Goal: Task Accomplishment & Management: Use online tool/utility

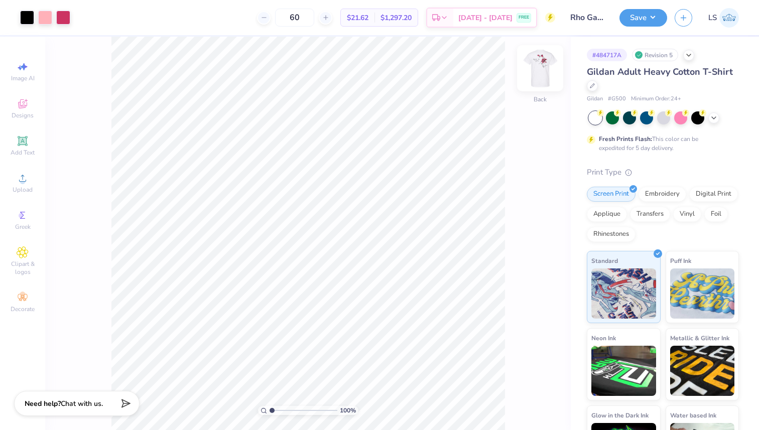
click at [540, 71] on img at bounding box center [540, 68] width 40 height 40
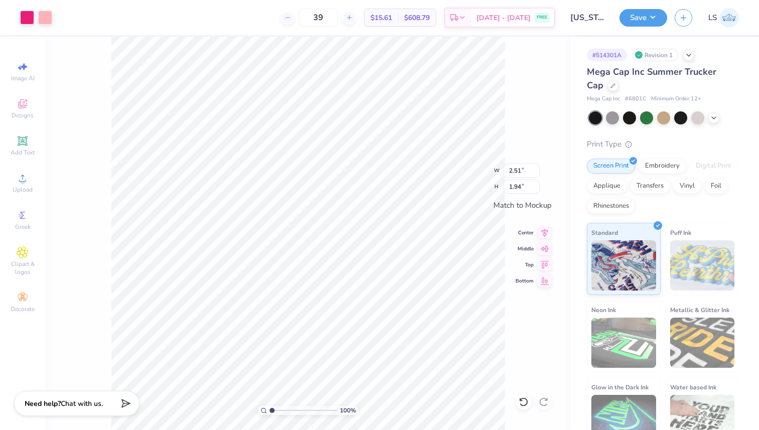
type input "2.51"
type input "1.94"
type input "1.95"
click at [361, 338] on li "Ungroup" at bounding box center [366, 340] width 79 height 20
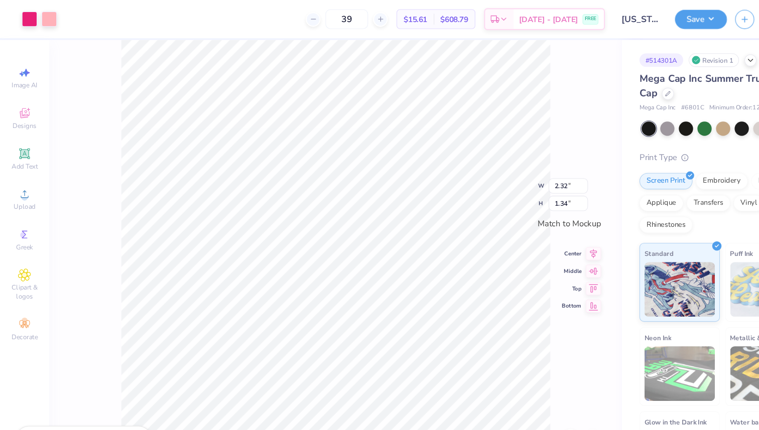
type input "3.46"
type input "1.99"
click at [28, 74] on div "Image AI" at bounding box center [22, 72] width 35 height 30
select select "4"
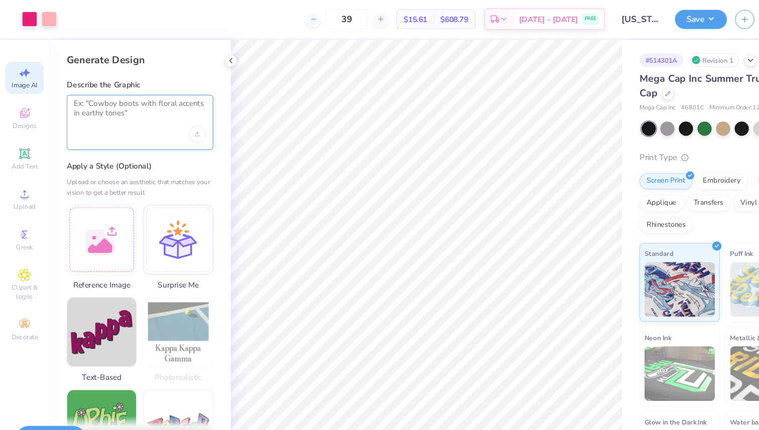
click at [114, 106] on textarea at bounding box center [128, 102] width 121 height 25
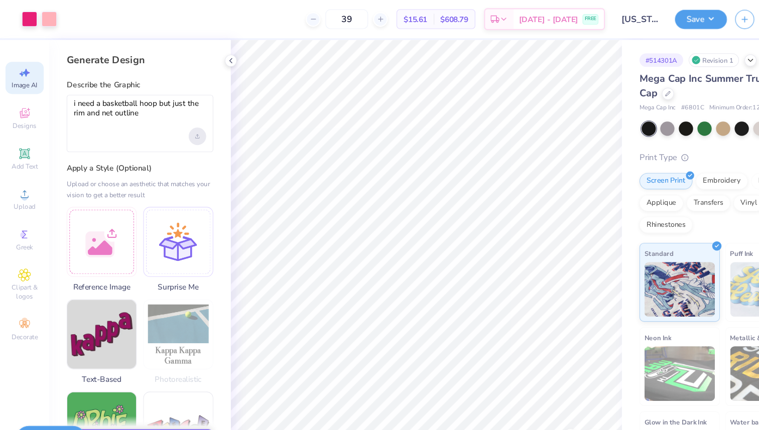
click at [178, 124] on div "Upload image" at bounding box center [181, 125] width 16 height 16
click at [142, 115] on textarea "i need a basketball hoop but just the rim and net outline" at bounding box center [128, 103] width 121 height 27
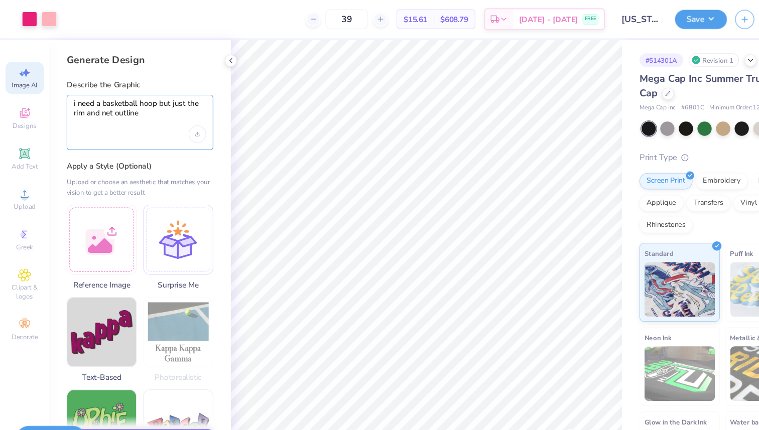
type textarea "i need a basketball hoop but just the rim and net outline"
click at [116, 150] on label "Apply a Style (Optional)" at bounding box center [128, 152] width 134 height 10
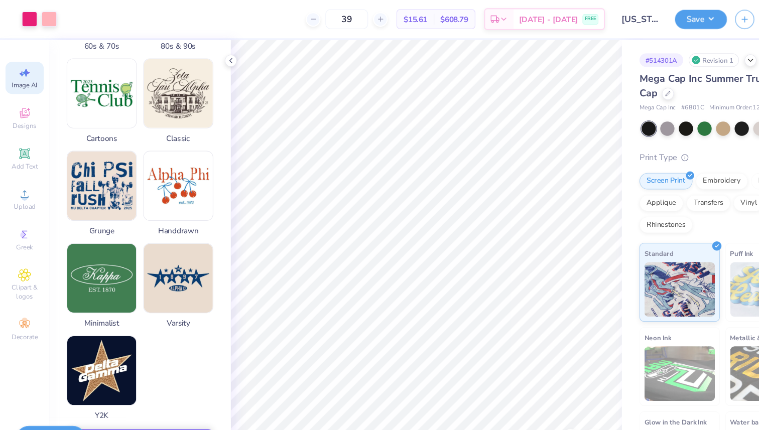
scroll to position [428, 0]
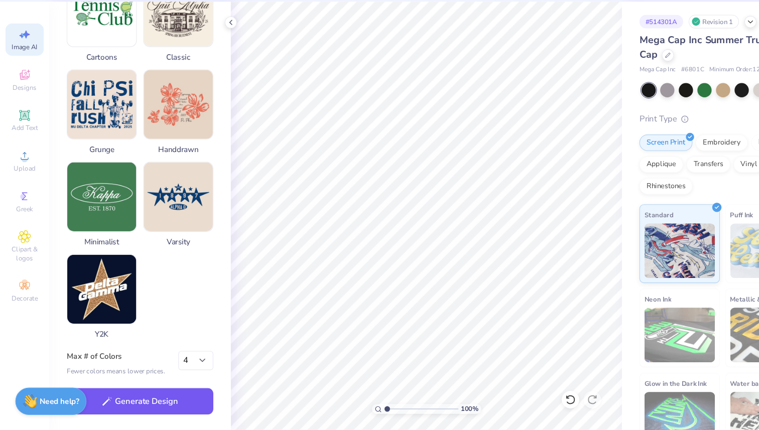
click at [125, 402] on button "Generate Design" at bounding box center [128, 403] width 134 height 25
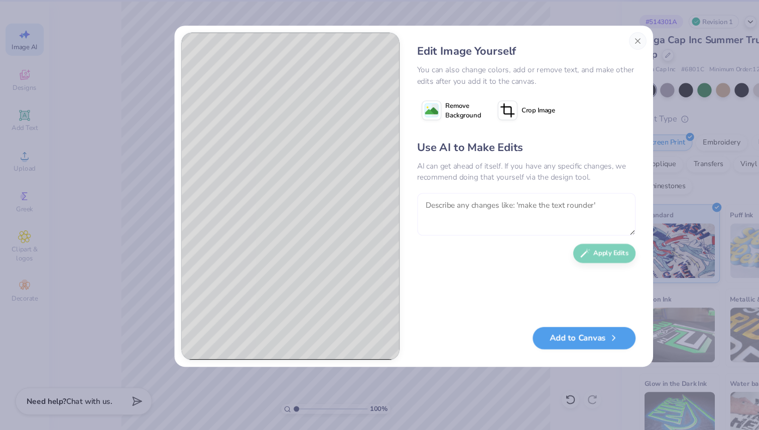
click at [444, 229] on textarea at bounding box center [483, 231] width 200 height 39
type textarea "can we add motion, like a basketball going through it."
click at [548, 271] on button "Apply Edits" at bounding box center [554, 265] width 57 height 18
click at [534, 343] on button "Add to Canvas" at bounding box center [536, 343] width 94 height 21
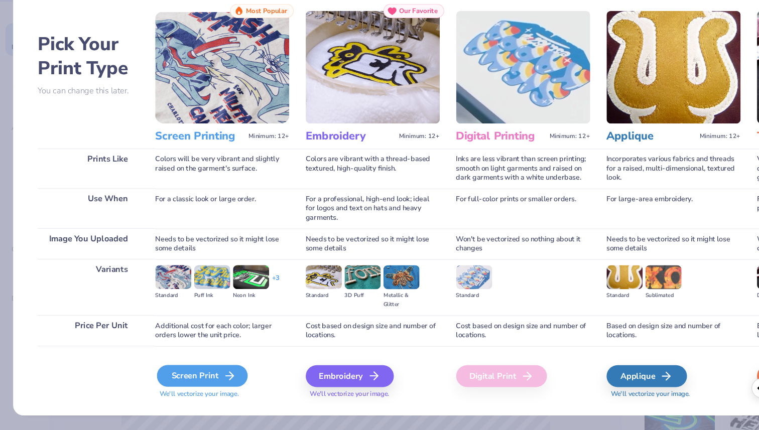
click at [190, 384] on div "Screen Print" at bounding box center [185, 380] width 83 height 20
click at [199, 380] on div "Screen Print" at bounding box center [185, 380] width 83 height 20
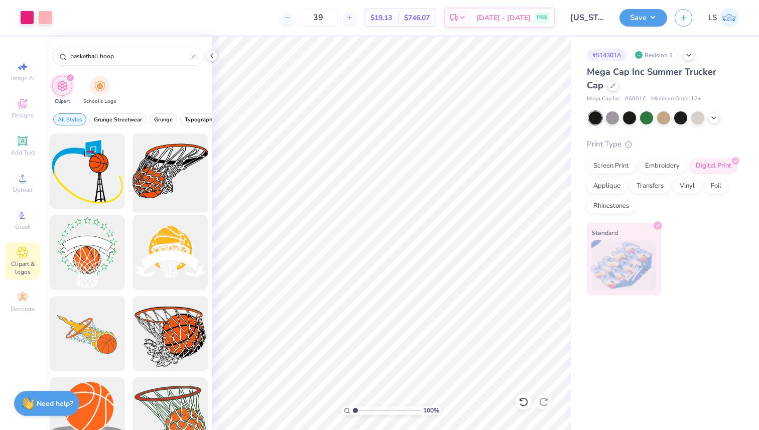
type input "basketball hoop"
click at [170, 182] on div at bounding box center [169, 171] width 83 height 83
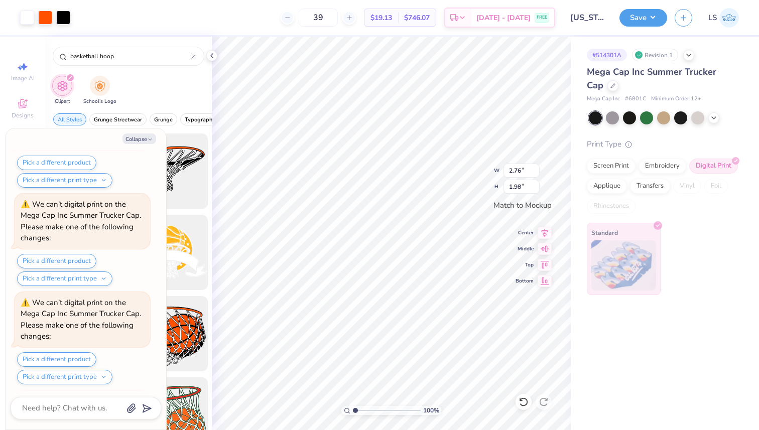
scroll to position [876, 0]
click at [47, 18] on div at bounding box center [45, 17] width 14 height 14
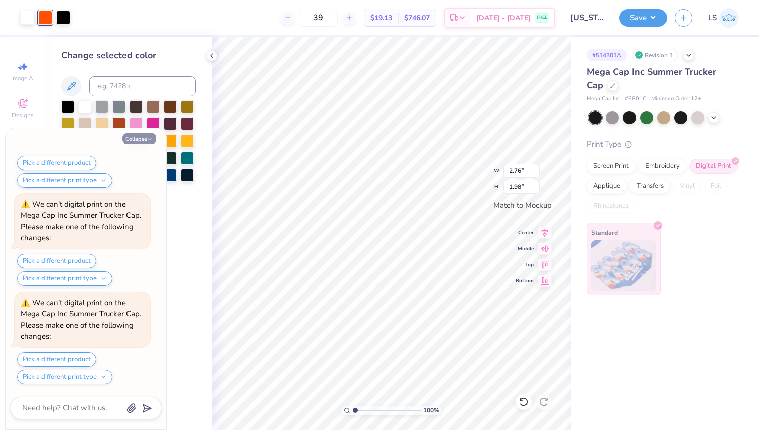
click at [139, 140] on button "Collapse" at bounding box center [139, 138] width 34 height 11
type textarea "x"
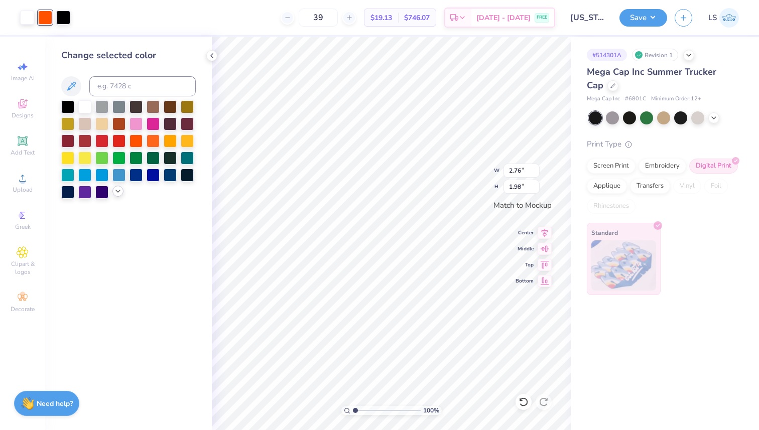
click at [115, 193] on icon at bounding box center [118, 191] width 8 height 8
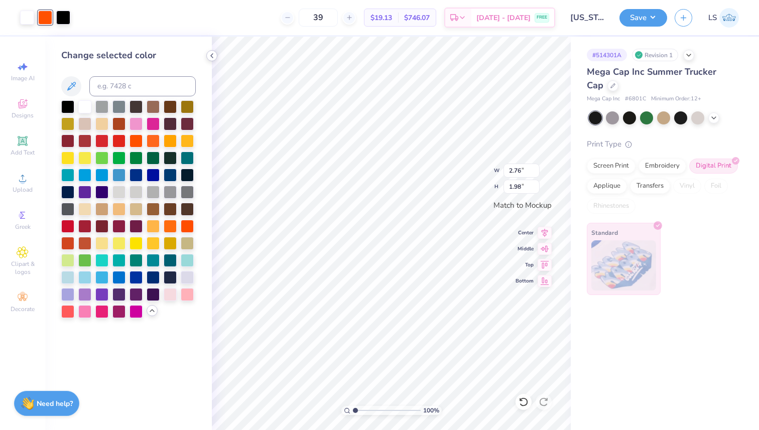
click at [216, 56] on div at bounding box center [211, 55] width 11 height 11
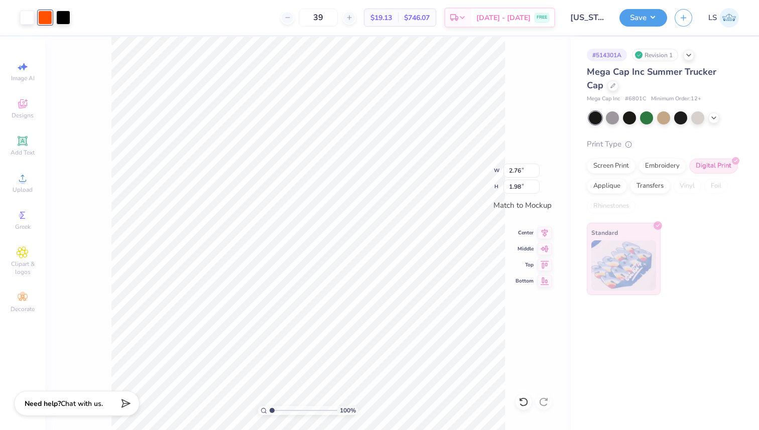
type input "0.64"
type input "0.62"
type input "2.76"
type input "1.98"
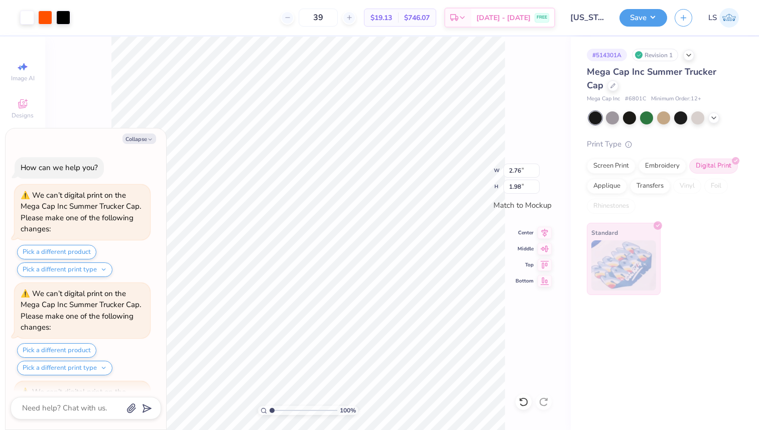
scroll to position [974, 0]
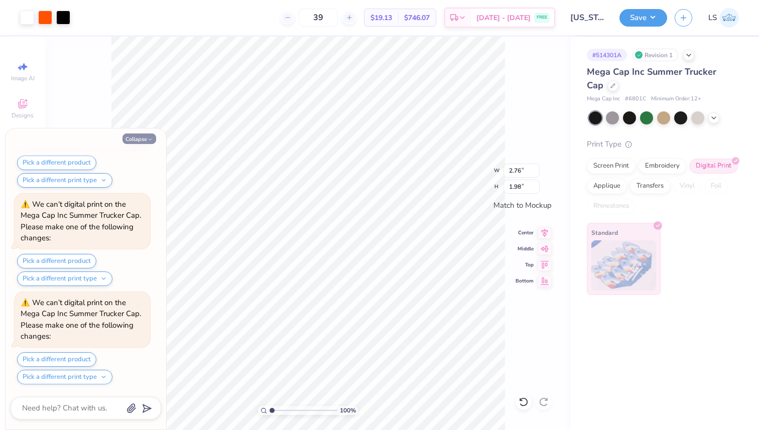
click at [144, 141] on button "Collapse" at bounding box center [139, 138] width 34 height 11
type textarea "x"
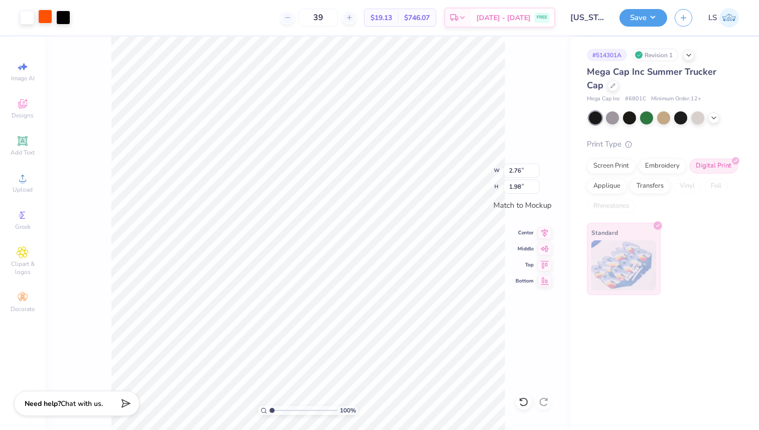
click at [47, 21] on div at bounding box center [45, 17] width 14 height 14
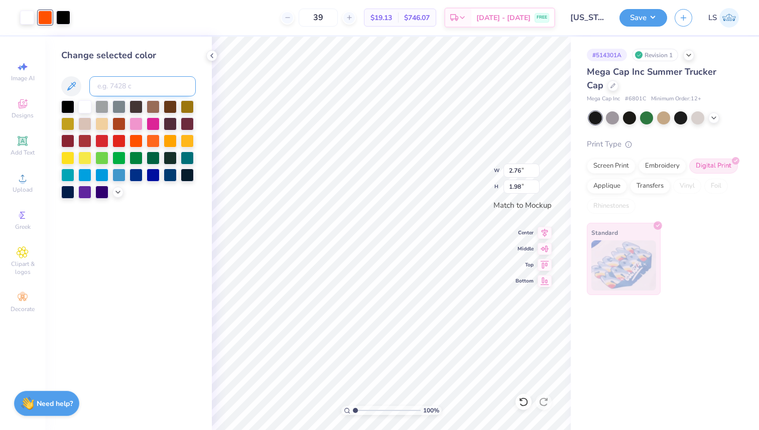
click at [159, 83] on input at bounding box center [142, 86] width 106 height 20
type input "413"
type textarea "x"
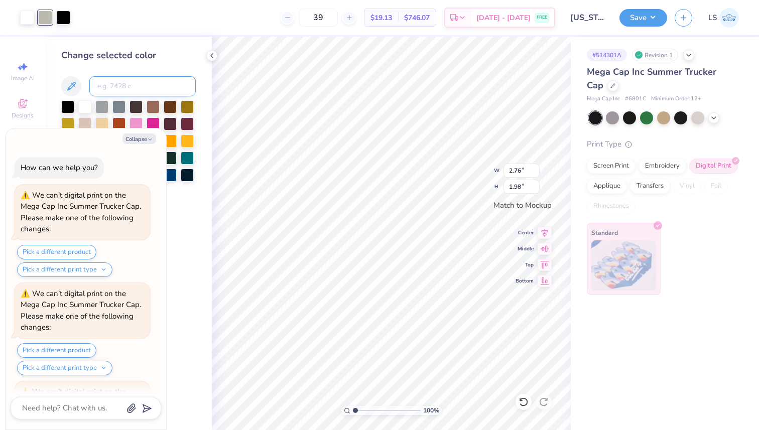
scroll to position [1073, 0]
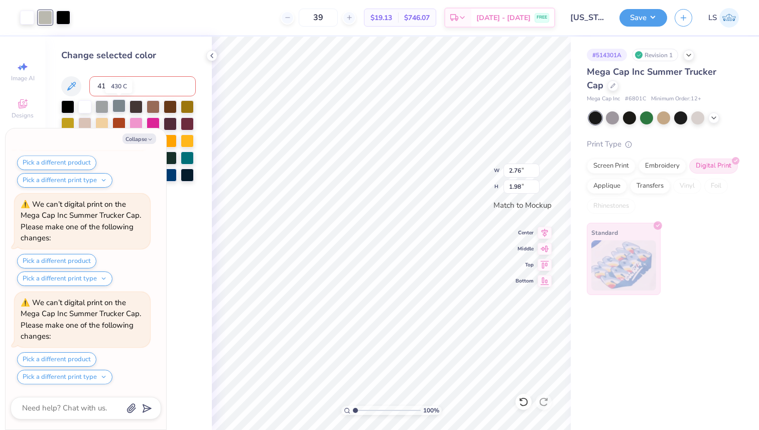
type input "413"
type input "213"
type textarea "x"
click at [60, 18] on div at bounding box center [63, 17] width 14 height 14
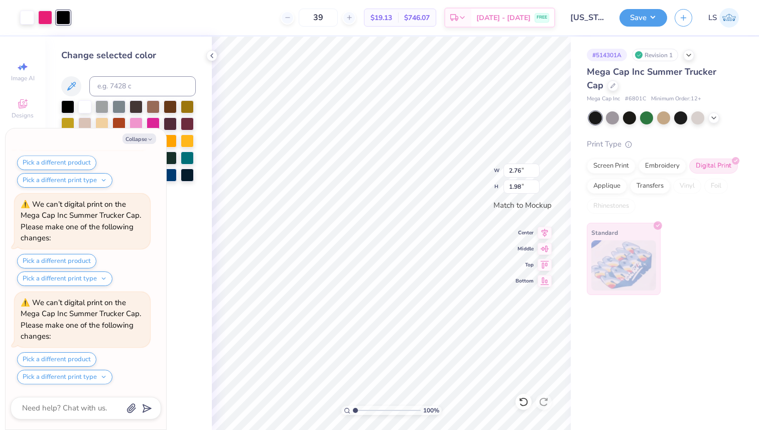
scroll to position [1466, 0]
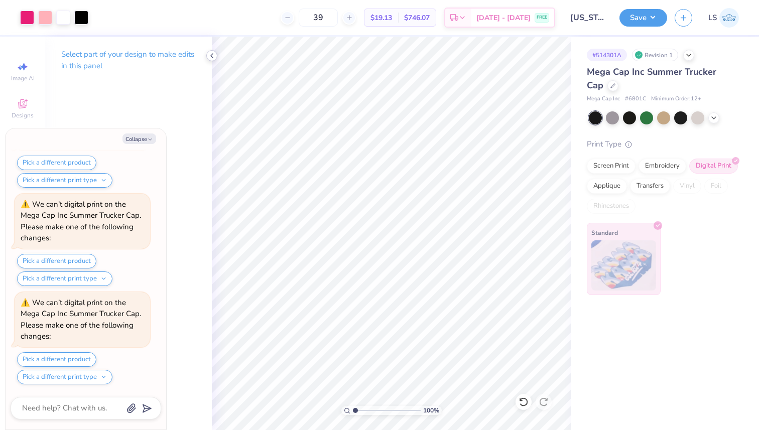
click at [210, 54] on icon at bounding box center [212, 56] width 8 height 8
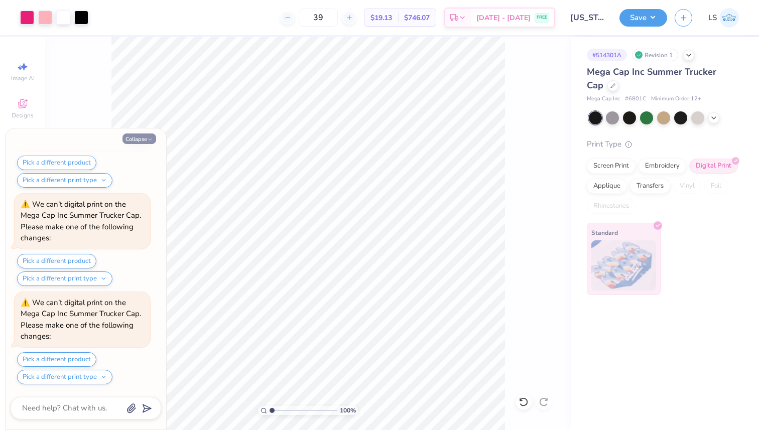
click at [142, 138] on button "Collapse" at bounding box center [139, 138] width 34 height 11
type textarea "x"
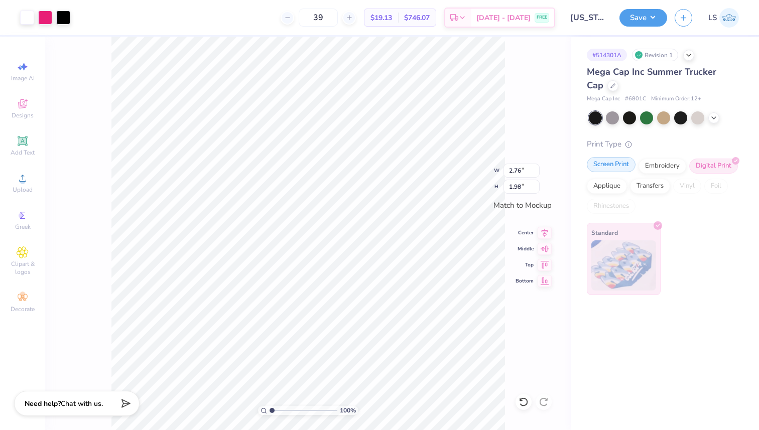
click at [622, 168] on div "Screen Print" at bounding box center [610, 164] width 49 height 15
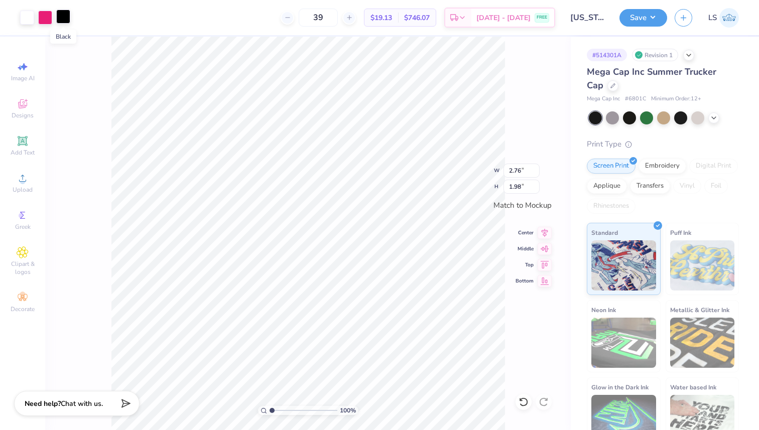
click at [62, 12] on div at bounding box center [63, 17] width 14 height 14
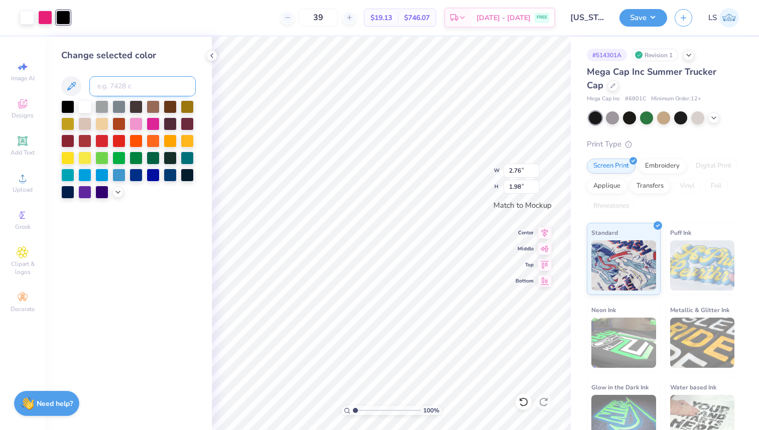
click at [121, 85] on input at bounding box center [142, 86] width 106 height 20
type input "176"
click at [120, 139] on div at bounding box center [118, 139] width 13 height 13
click at [51, 19] on div at bounding box center [45, 17] width 14 height 14
click at [118, 81] on input at bounding box center [142, 86] width 106 height 20
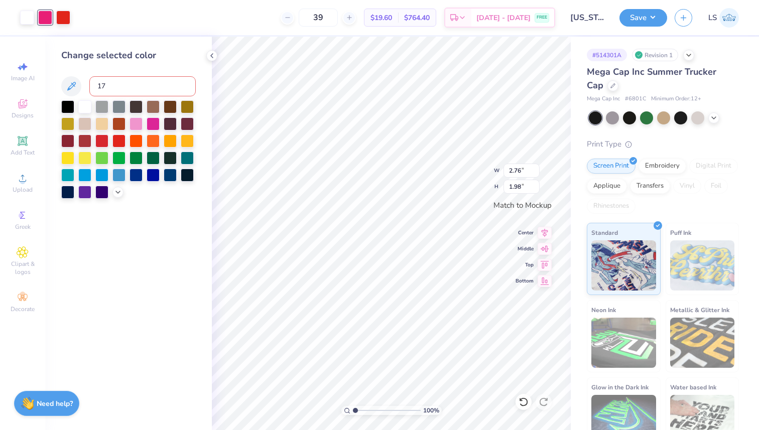
type input "176"
click at [65, 20] on div at bounding box center [63, 17] width 14 height 14
click at [120, 86] on input at bounding box center [142, 86] width 106 height 20
type input "213"
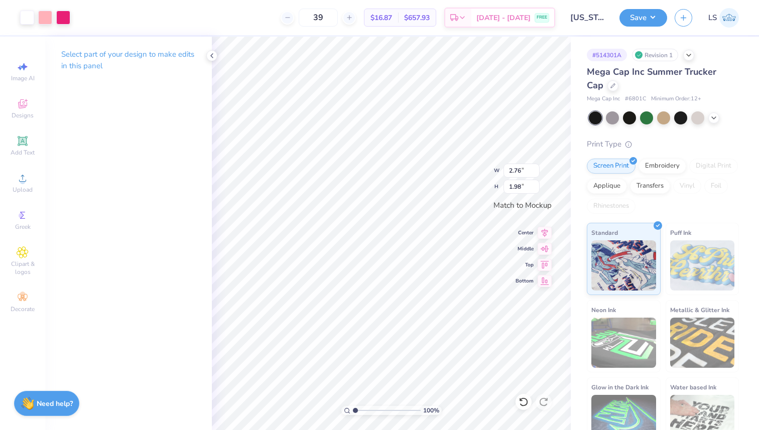
type input "0.21"
type input "0.15"
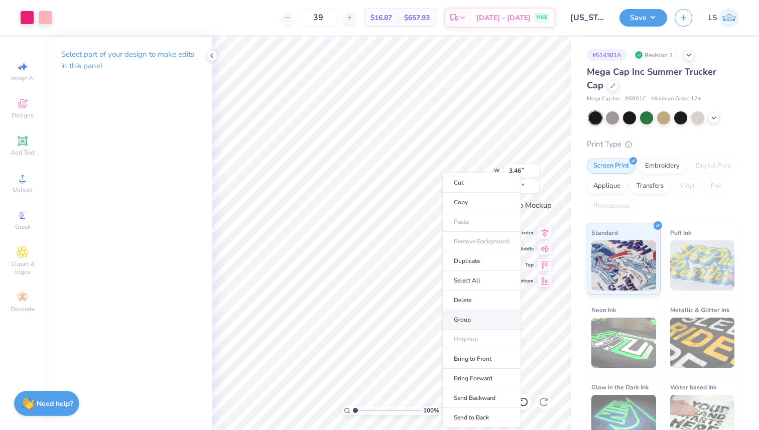
click at [480, 313] on li "Group" at bounding box center [481, 320] width 79 height 20
type input "1.99"
click at [467, 317] on li "Group" at bounding box center [472, 320] width 79 height 20
type input "3.14"
type input "1.81"
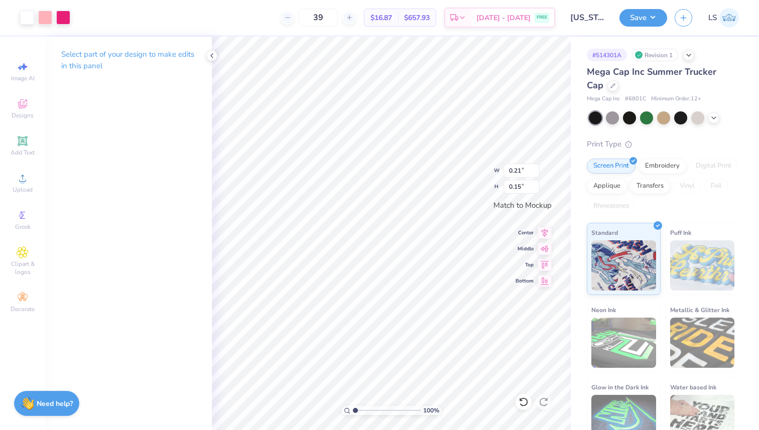
type input "2.70"
type input "1.93"
type input "3.14"
type input "1.81"
type input "2.70"
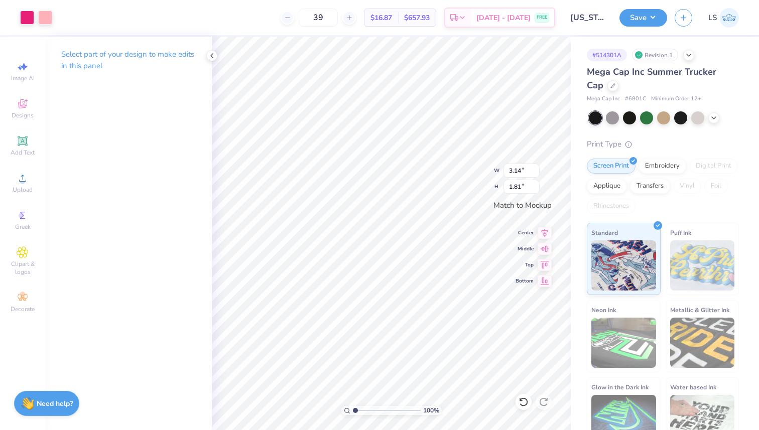
type input "1.93"
type input "2.24"
type input "1.61"
type input "3.14"
type input "1.81"
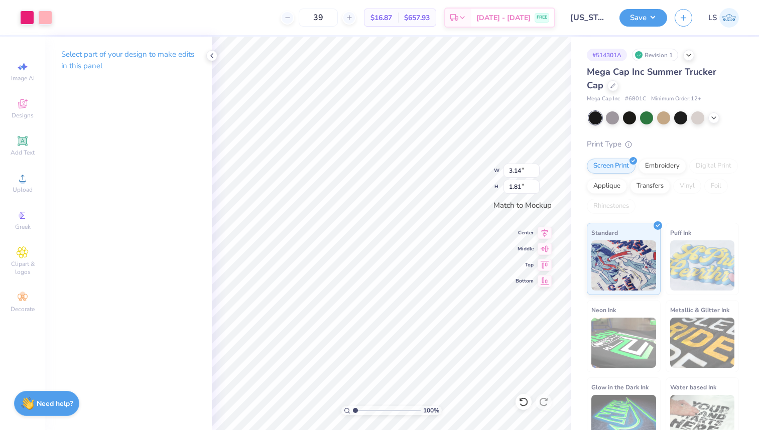
type input "2.24"
type input "1.61"
type input "1.45"
type input "1.04"
type input "3.14"
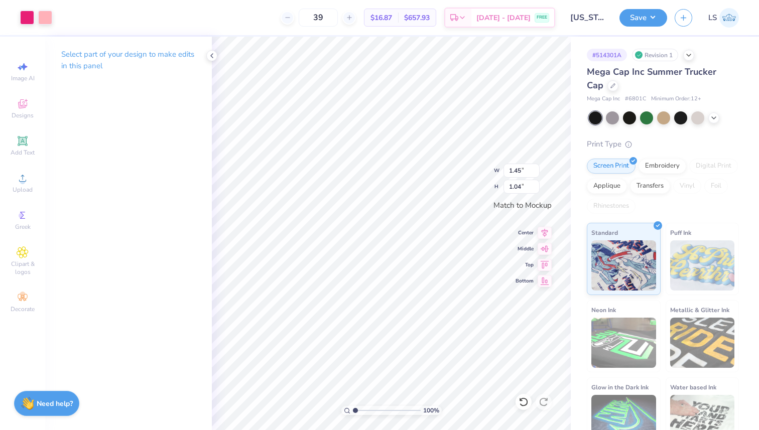
type input "1.81"
type input "3.14"
type input "1.81"
type input "1.29"
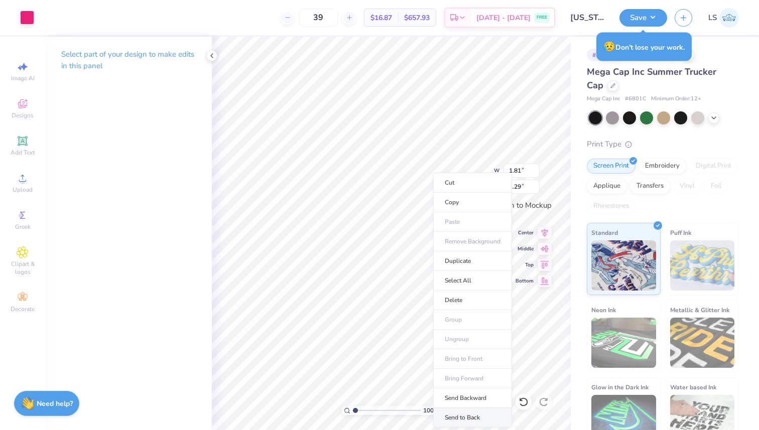
click at [462, 414] on li "Send to Back" at bounding box center [472, 418] width 79 height 20
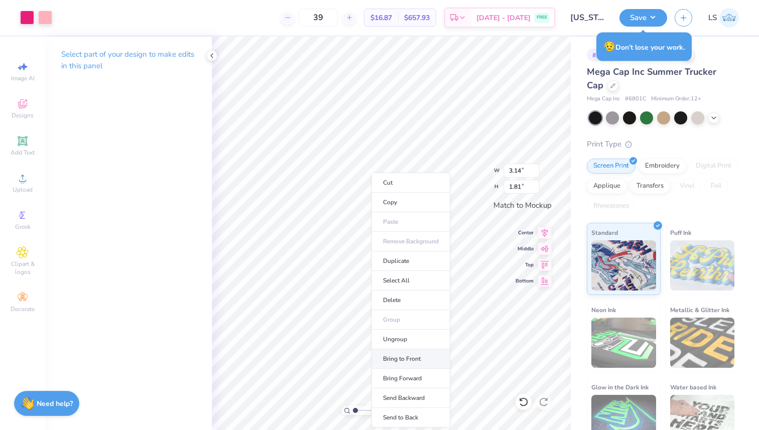
click at [417, 362] on li "Bring to Front" at bounding box center [410, 359] width 79 height 20
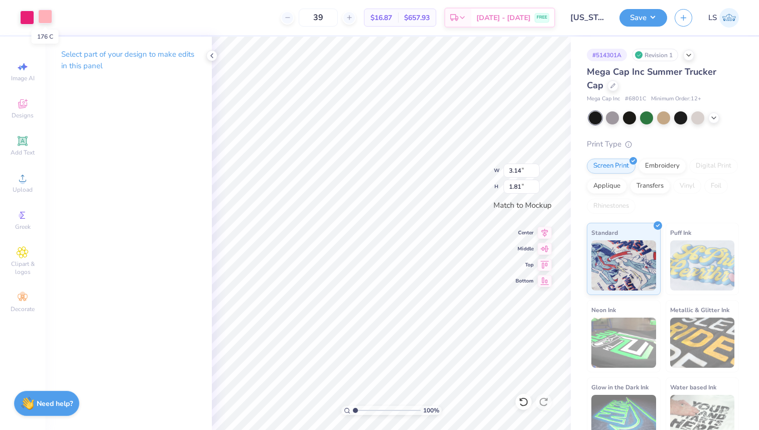
click at [44, 15] on div at bounding box center [45, 17] width 14 height 14
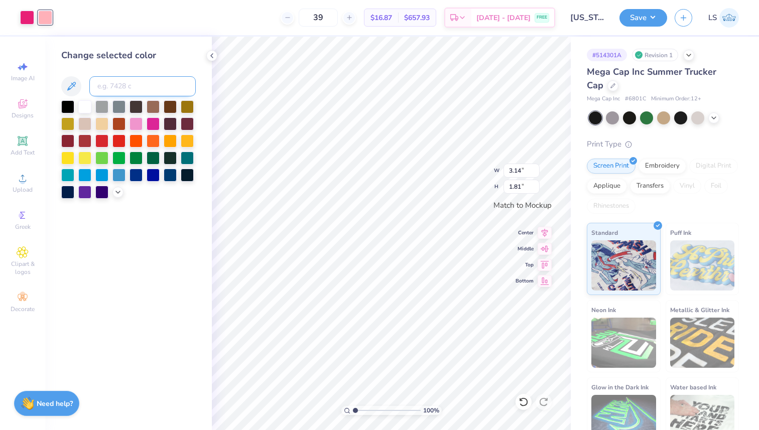
click at [141, 86] on input at bounding box center [142, 86] width 106 height 20
type input "213"
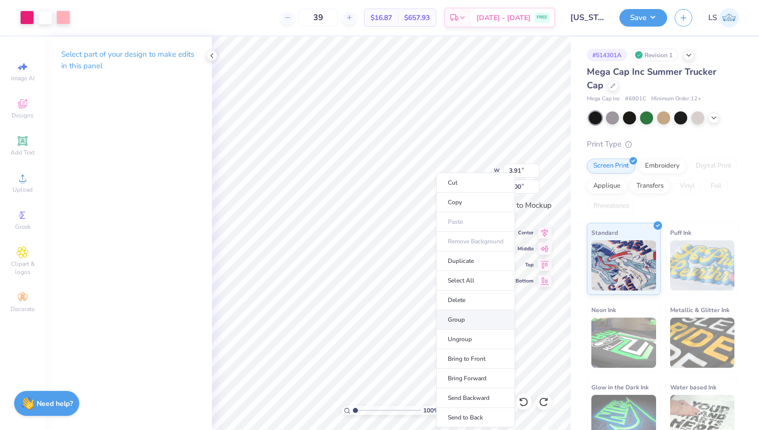
click at [470, 317] on li "Group" at bounding box center [475, 320] width 79 height 20
click at [525, 406] on icon at bounding box center [523, 402] width 10 height 10
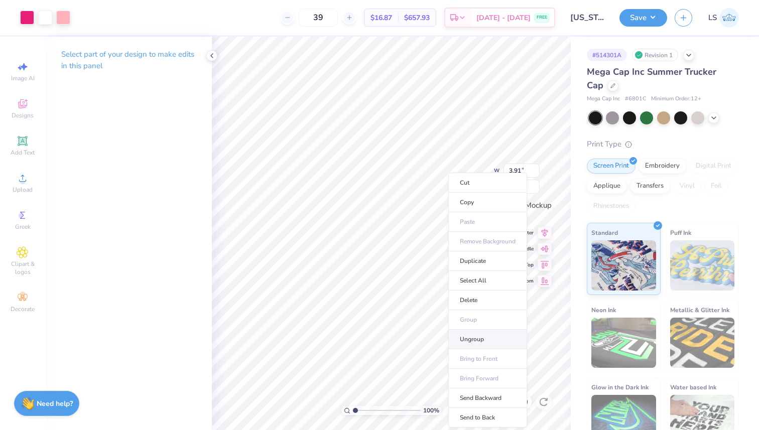
click at [484, 336] on li "Ungroup" at bounding box center [487, 340] width 79 height 20
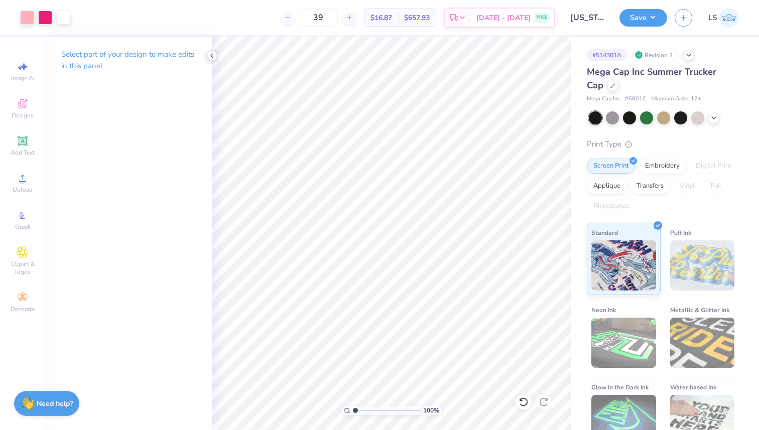
click at [211, 52] on icon at bounding box center [212, 56] width 8 height 8
